Goal: Information Seeking & Learning: Learn about a topic

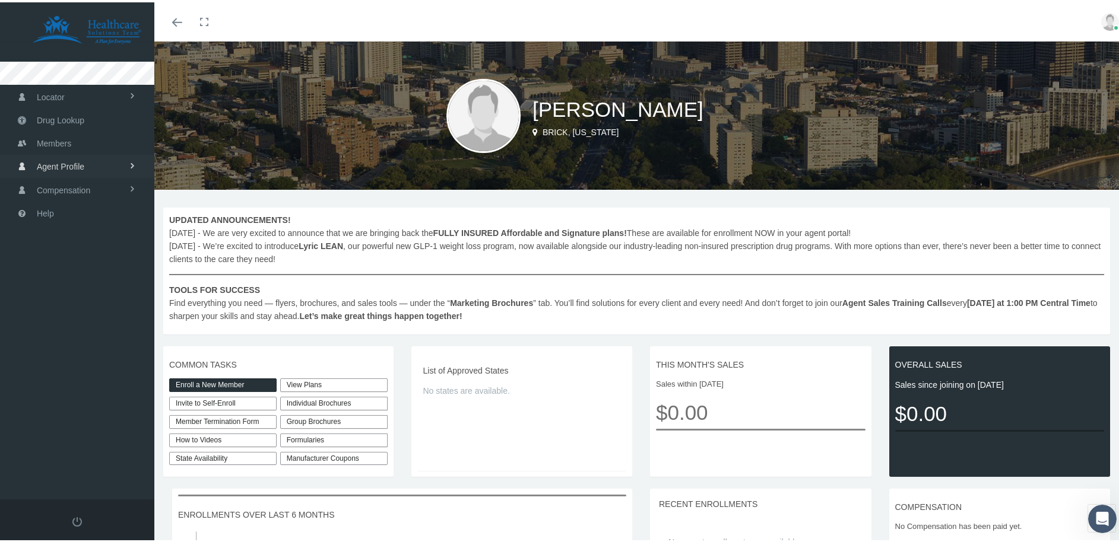
click at [75, 160] on span "Agent Profile" at bounding box center [60, 164] width 47 height 23
click at [81, 183] on link "View" at bounding box center [77, 189] width 154 height 21
click at [179, 20] on span at bounding box center [177, 20] width 10 height 1
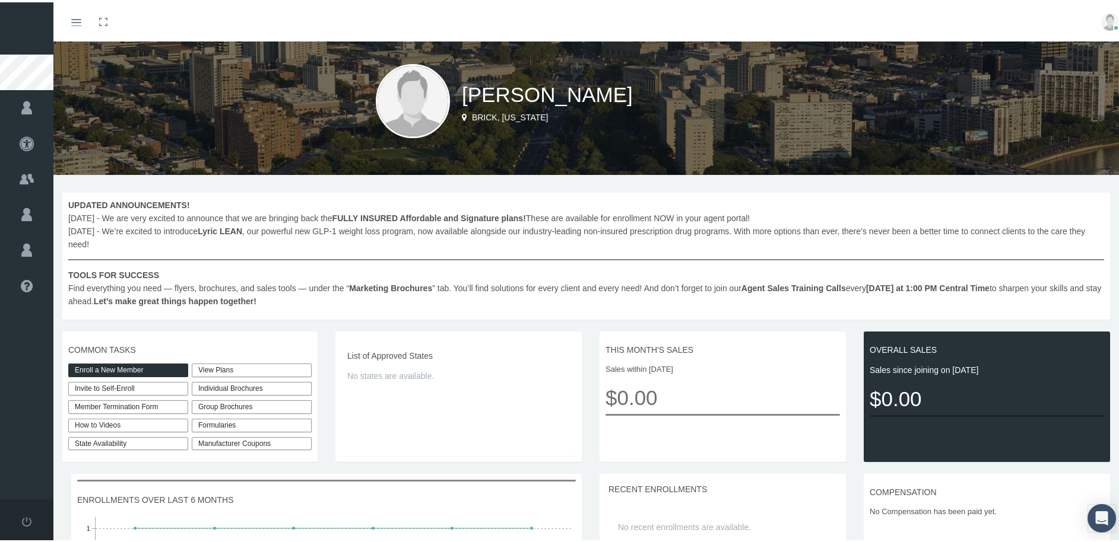
scroll to position [15, 0]
click at [205, 366] on link "View Plans" at bounding box center [252, 368] width 120 height 14
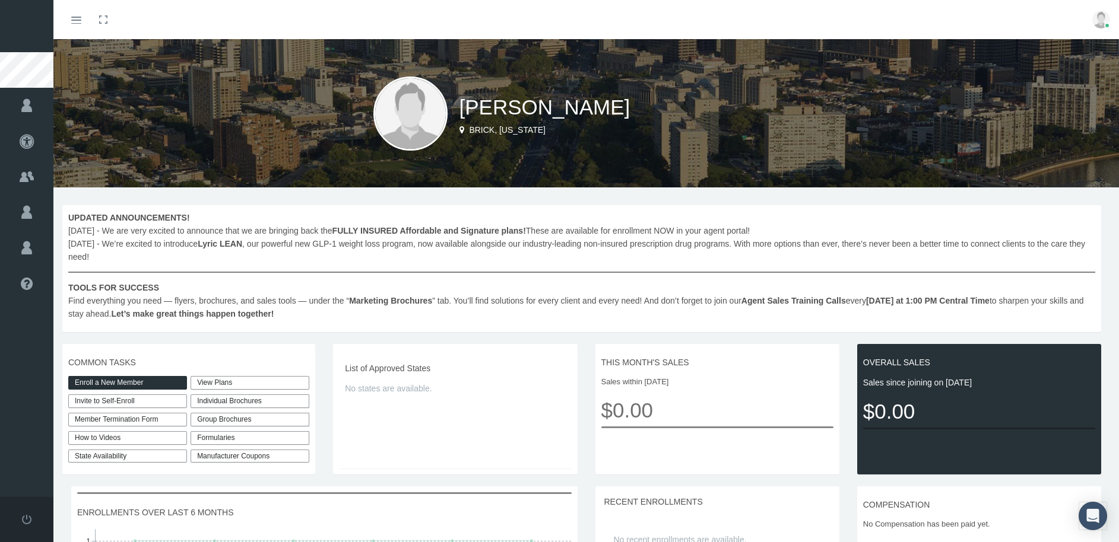
scroll to position [15, 0]
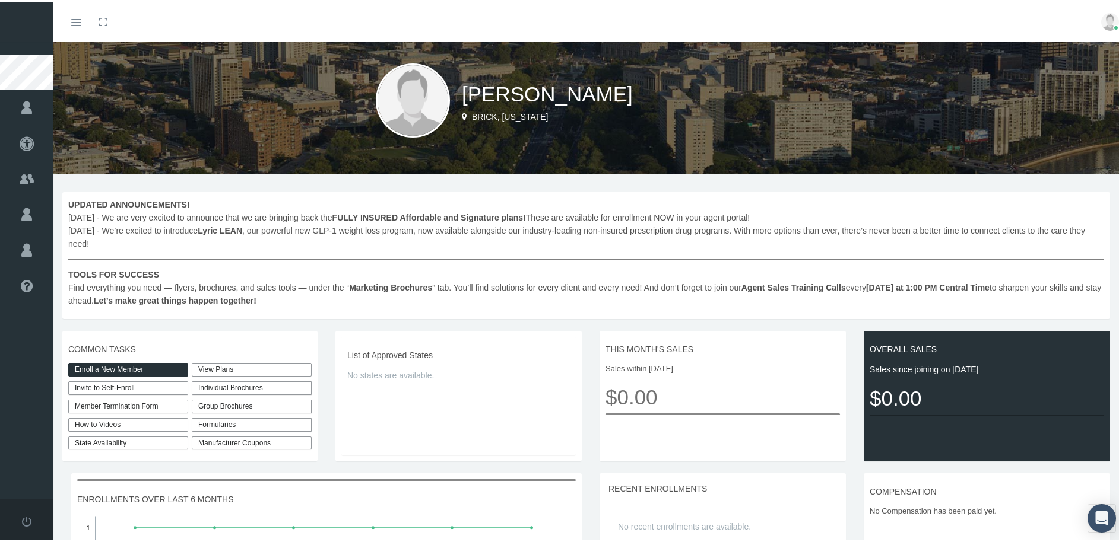
click at [145, 443] on link "State Availability" at bounding box center [128, 441] width 120 height 14
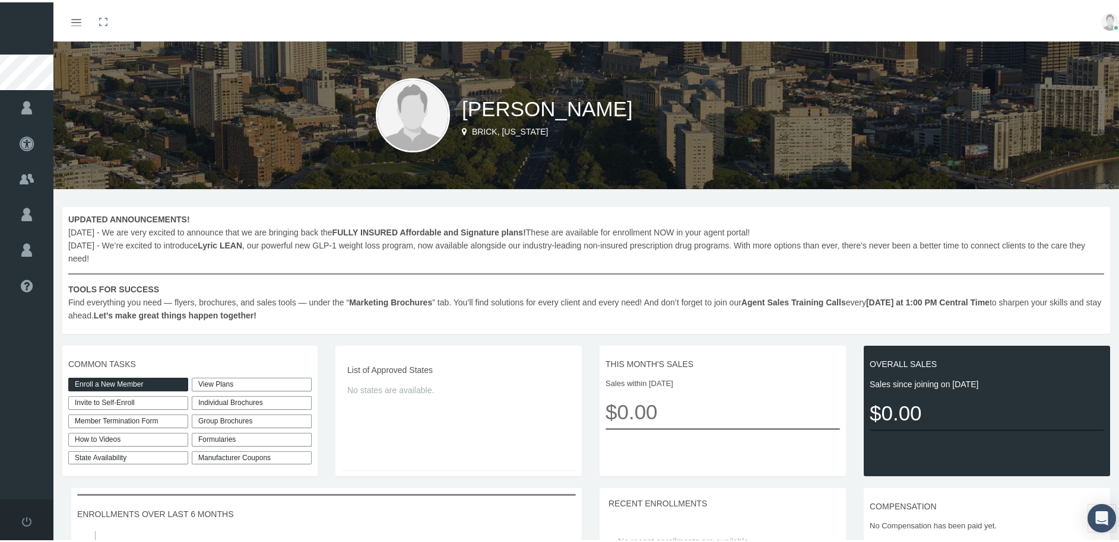
scroll to position [0, 0]
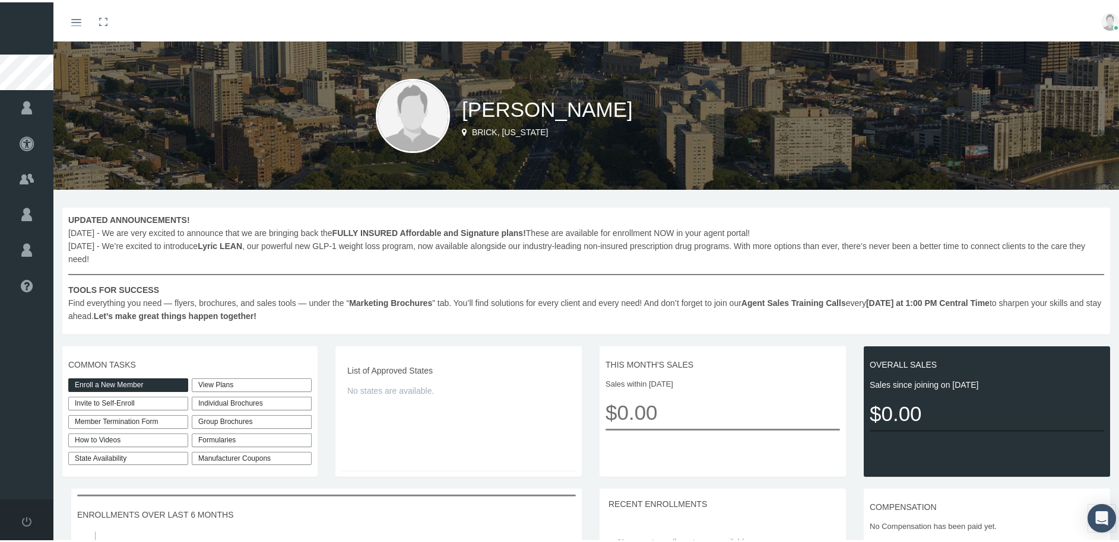
click at [1102, 19] on img at bounding box center [1110, 20] width 18 height 18
click at [1055, 92] on link "Logout" at bounding box center [1080, 88] width 88 height 23
